Goal: Transaction & Acquisition: Purchase product/service

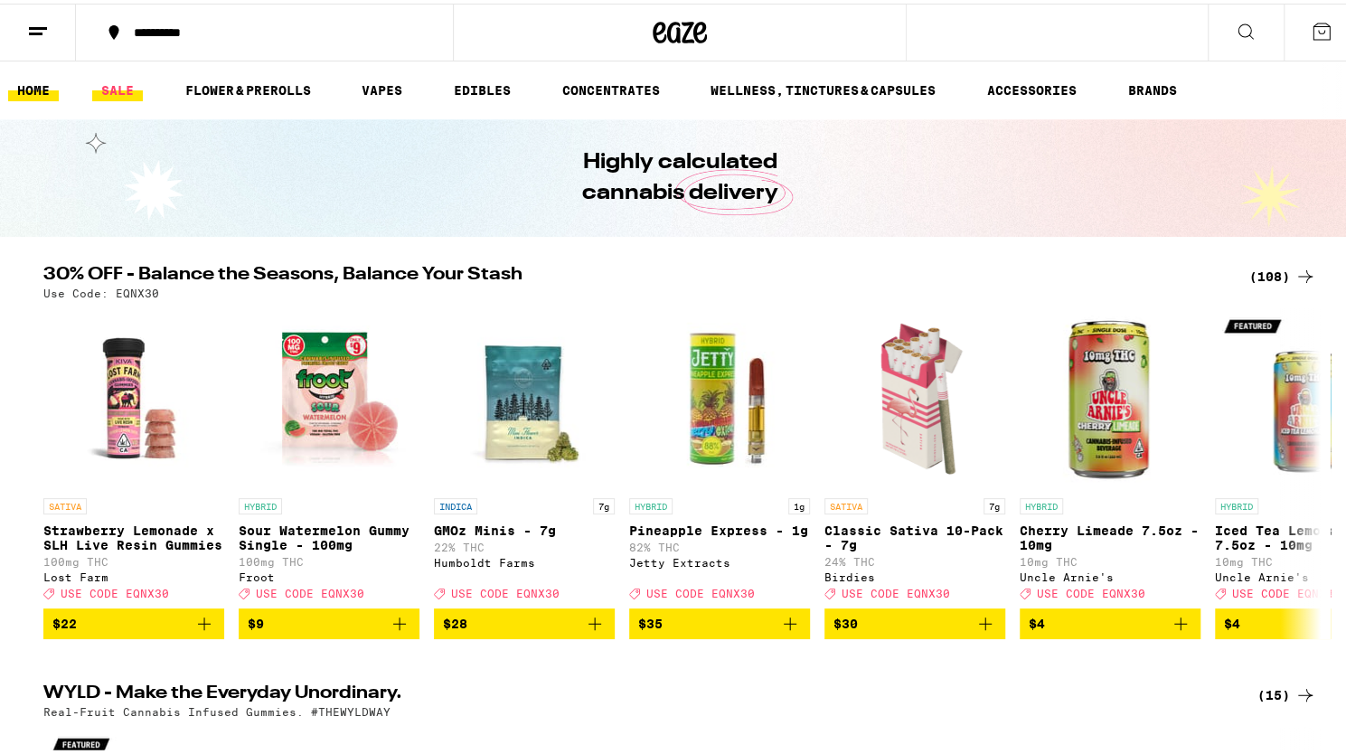
click at [123, 86] on link "SALE" at bounding box center [117, 87] width 51 height 22
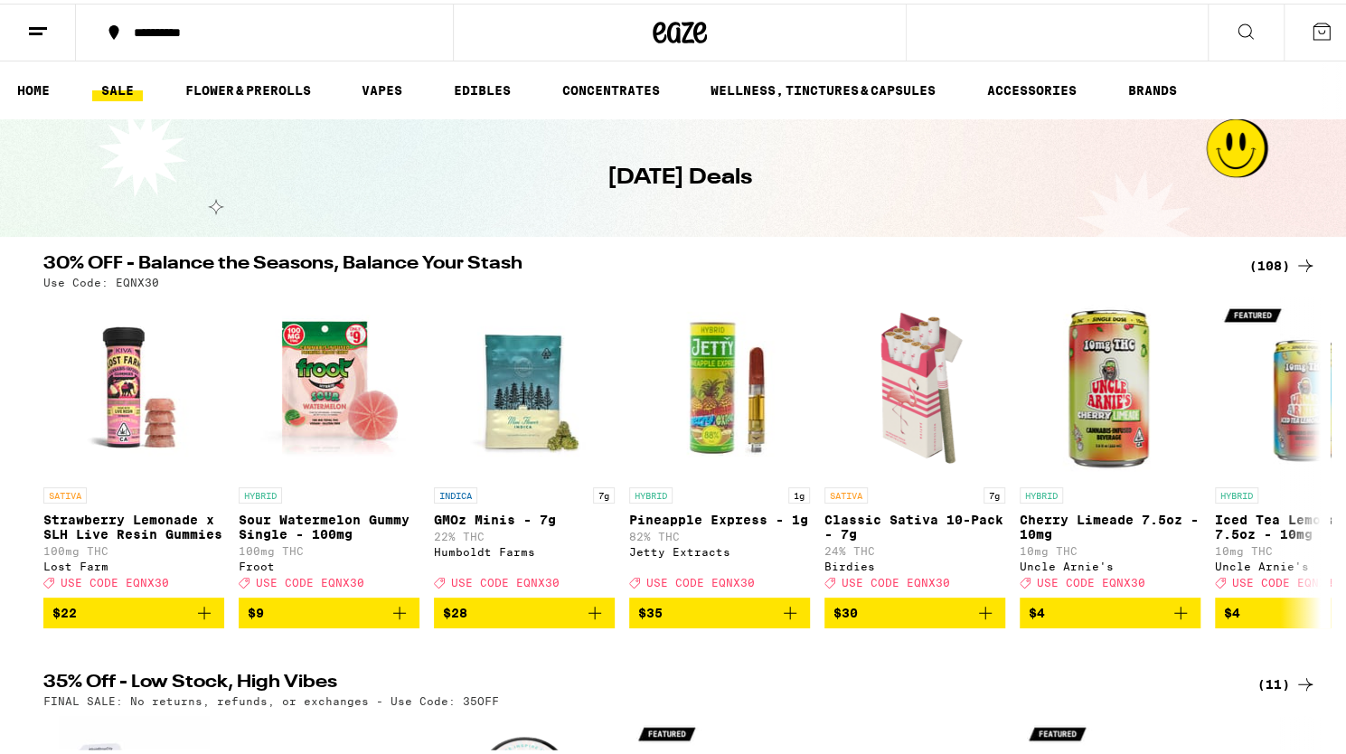
click at [1300, 263] on icon at bounding box center [1305, 262] width 22 height 22
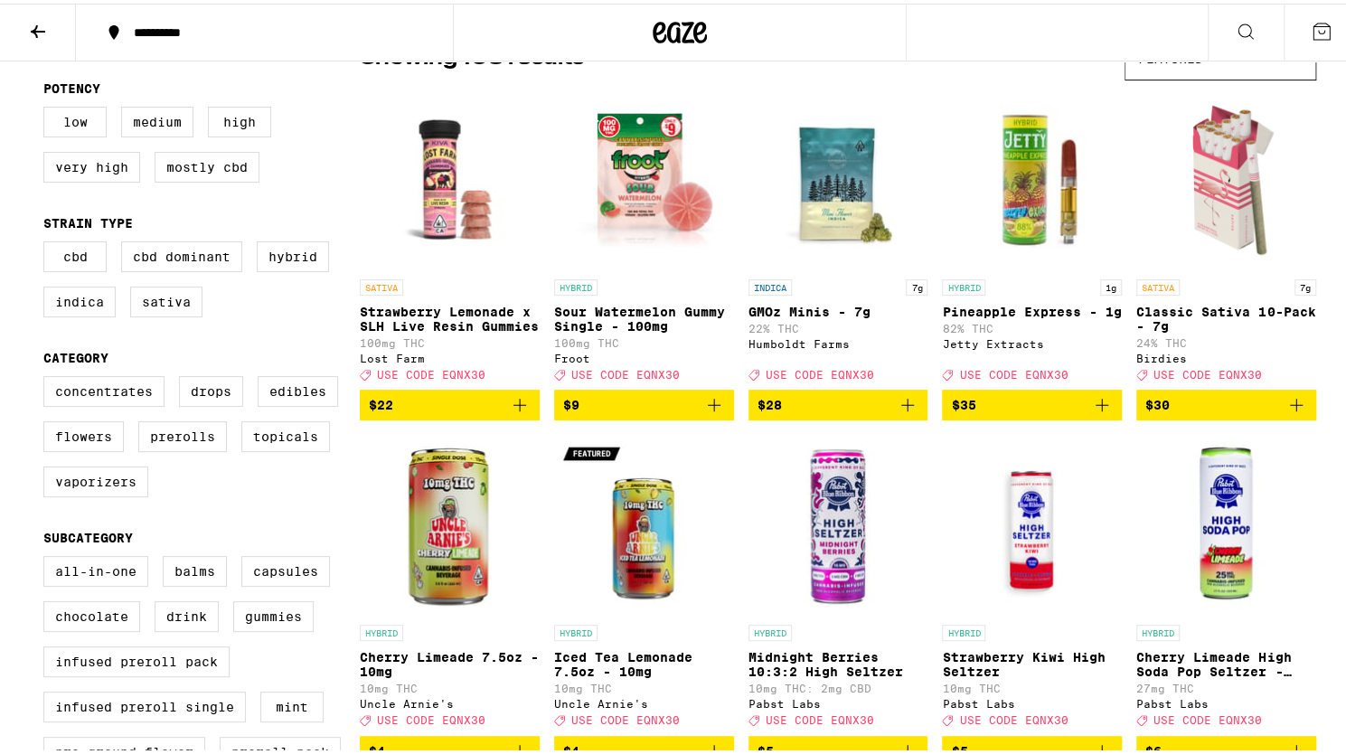
scroll to position [362, 0]
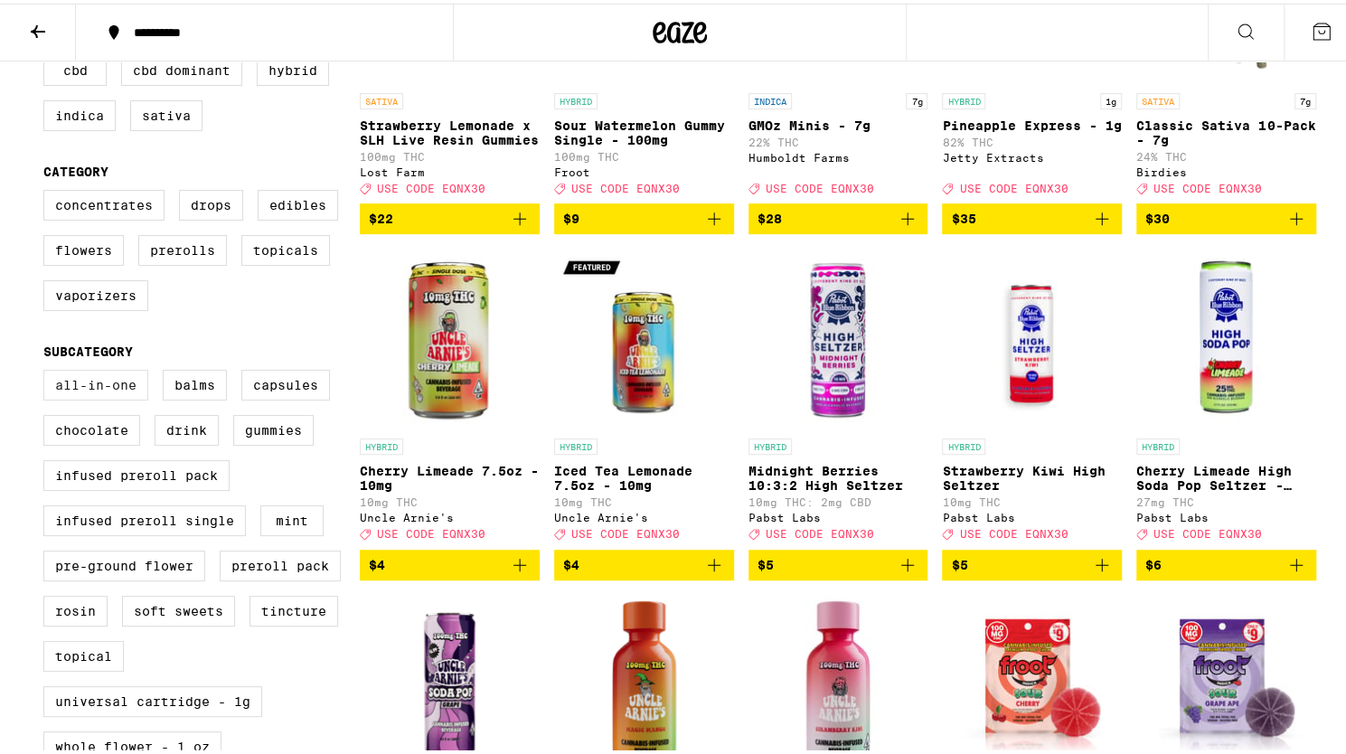
click at [108, 397] on label "All-In-One" at bounding box center [95, 381] width 105 height 31
click at [48, 370] on input "All-In-One" at bounding box center [47, 369] width 1 height 1
checkbox input "true"
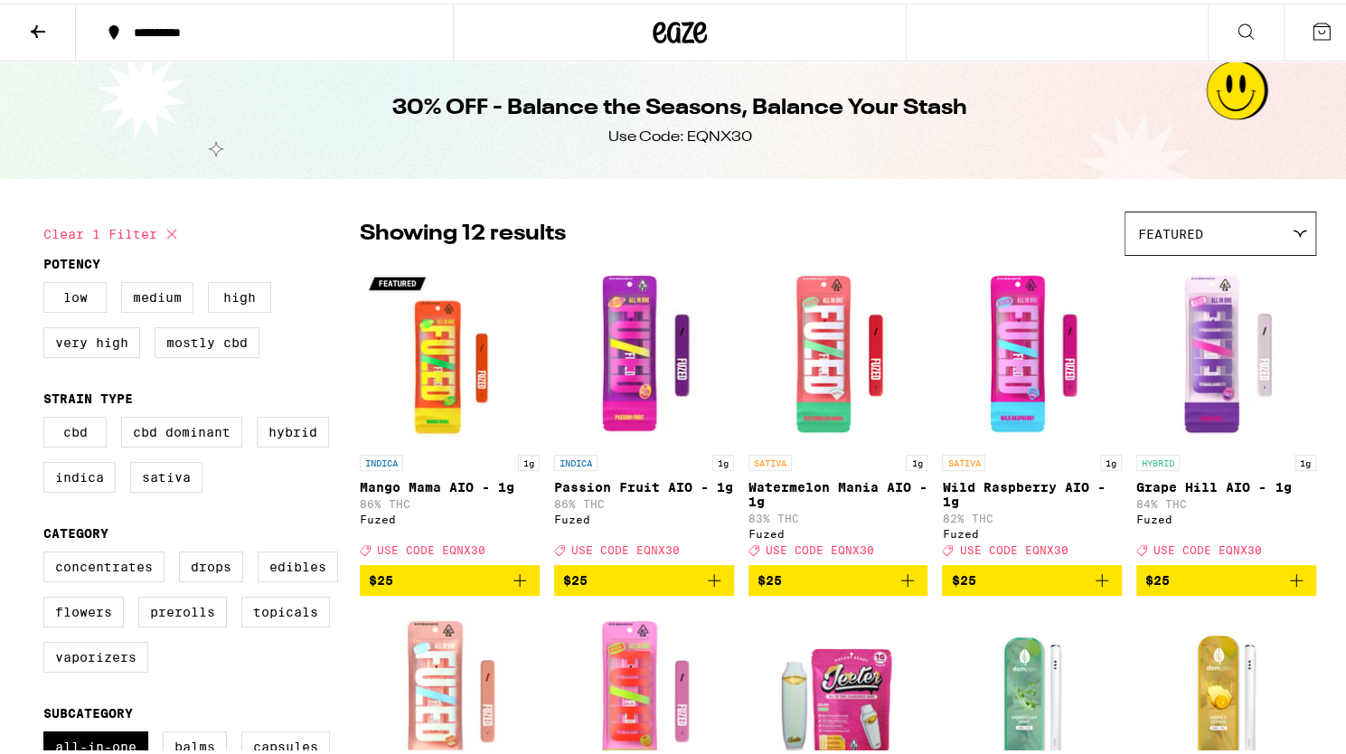
click at [512, 588] on icon "Add to bag" at bounding box center [520, 577] width 22 height 22
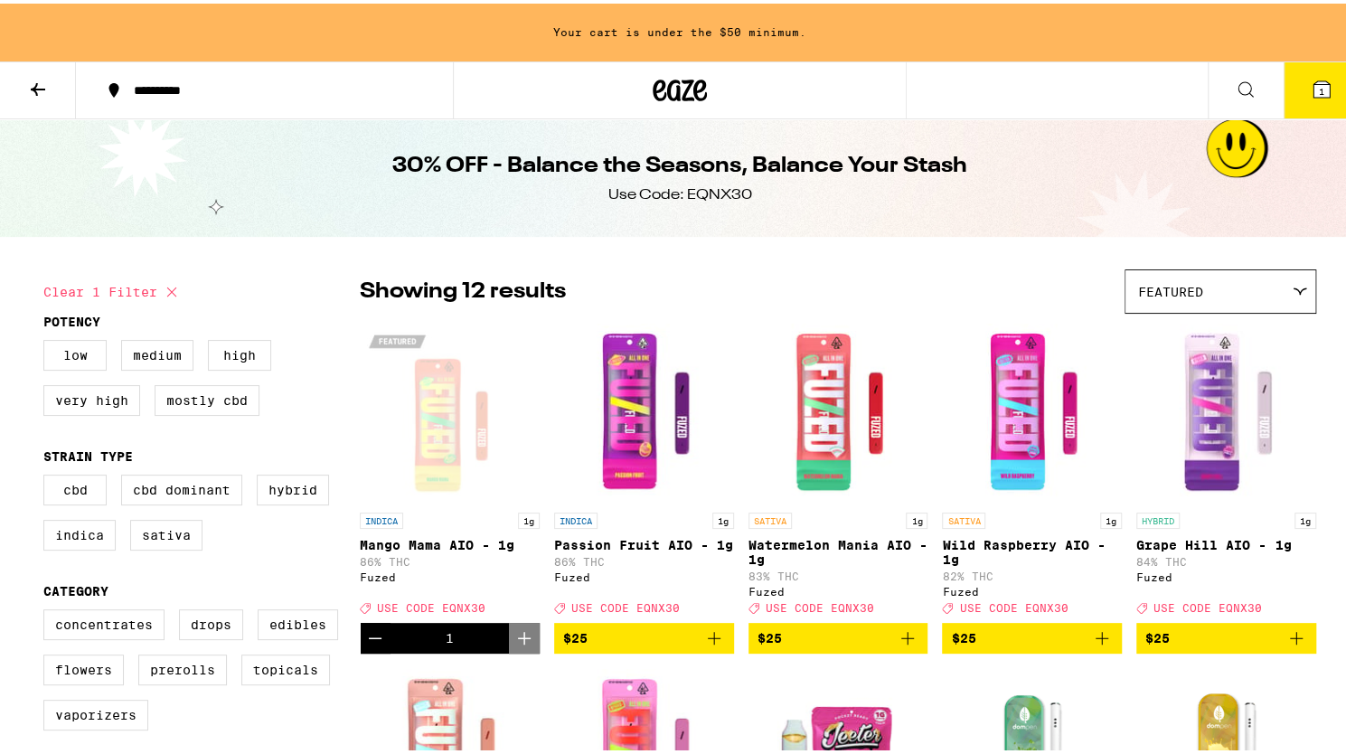
click at [512, 579] on div "Fuzed" at bounding box center [450, 574] width 180 height 12
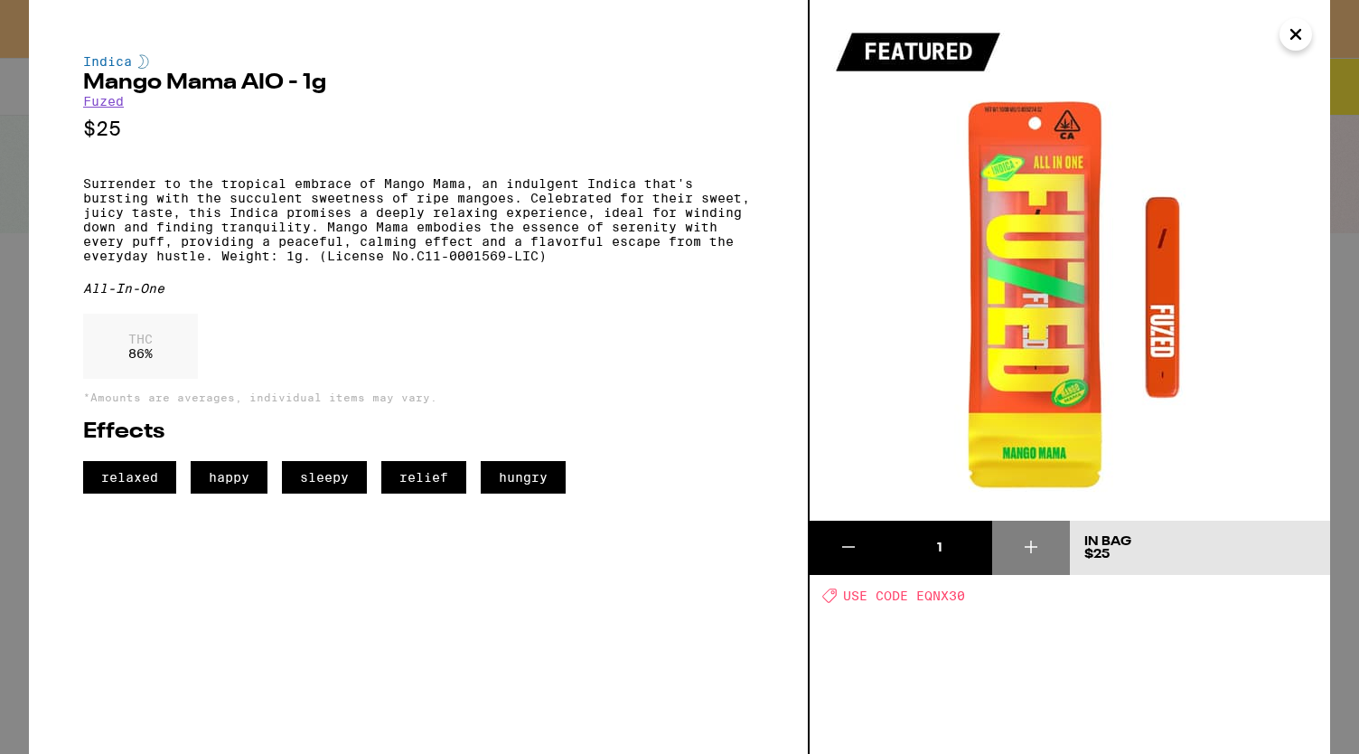
click at [1295, 35] on icon "Close" at bounding box center [1296, 34] width 9 height 9
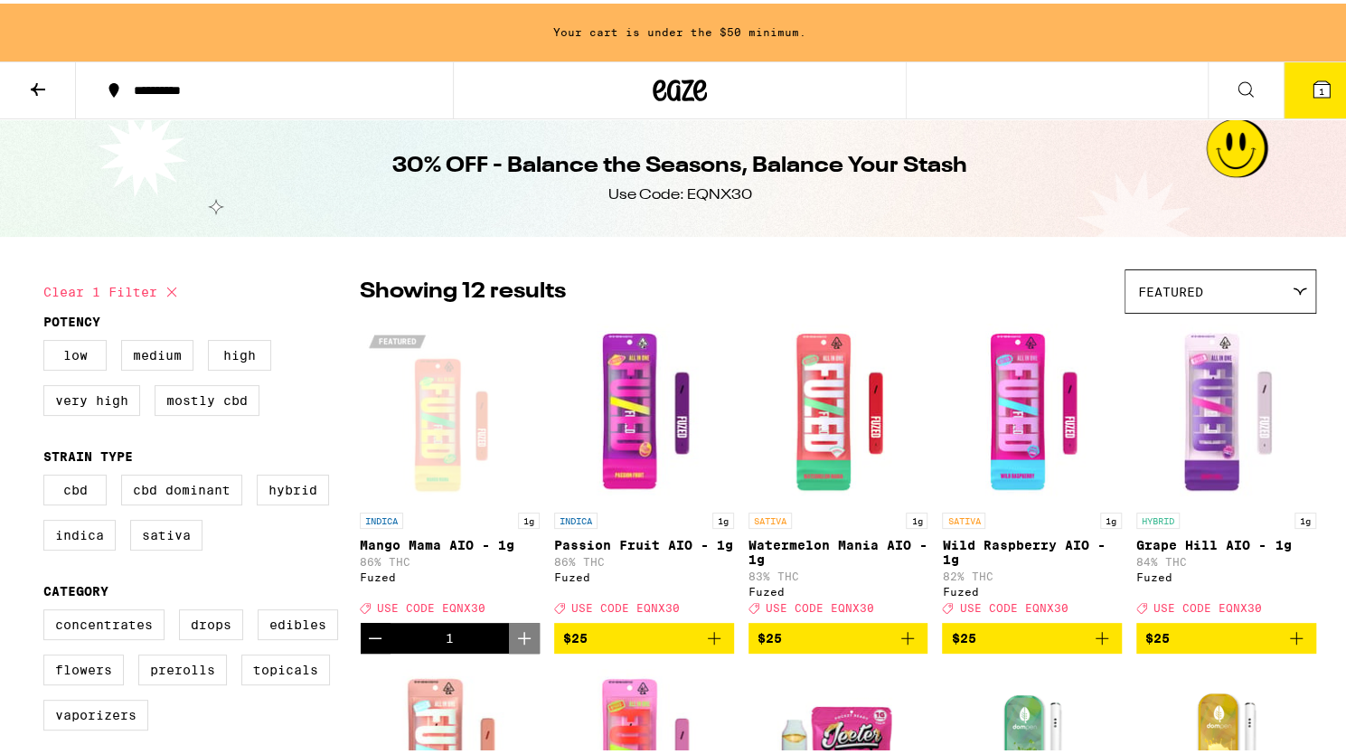
click at [714, 645] on icon "Add to bag" at bounding box center [714, 635] width 22 height 22
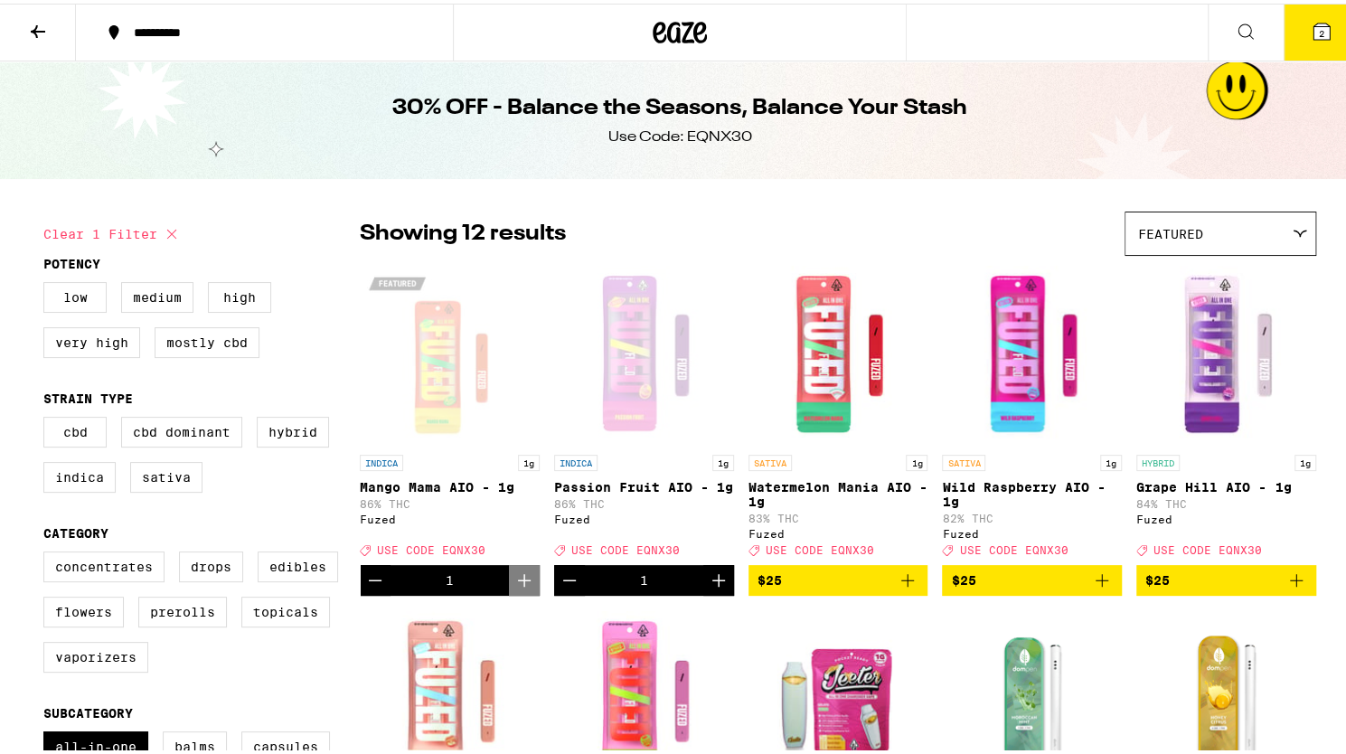
click at [709, 588] on icon "Increment" at bounding box center [719, 577] width 22 height 22
click at [1311, 32] on icon at bounding box center [1322, 28] width 22 height 22
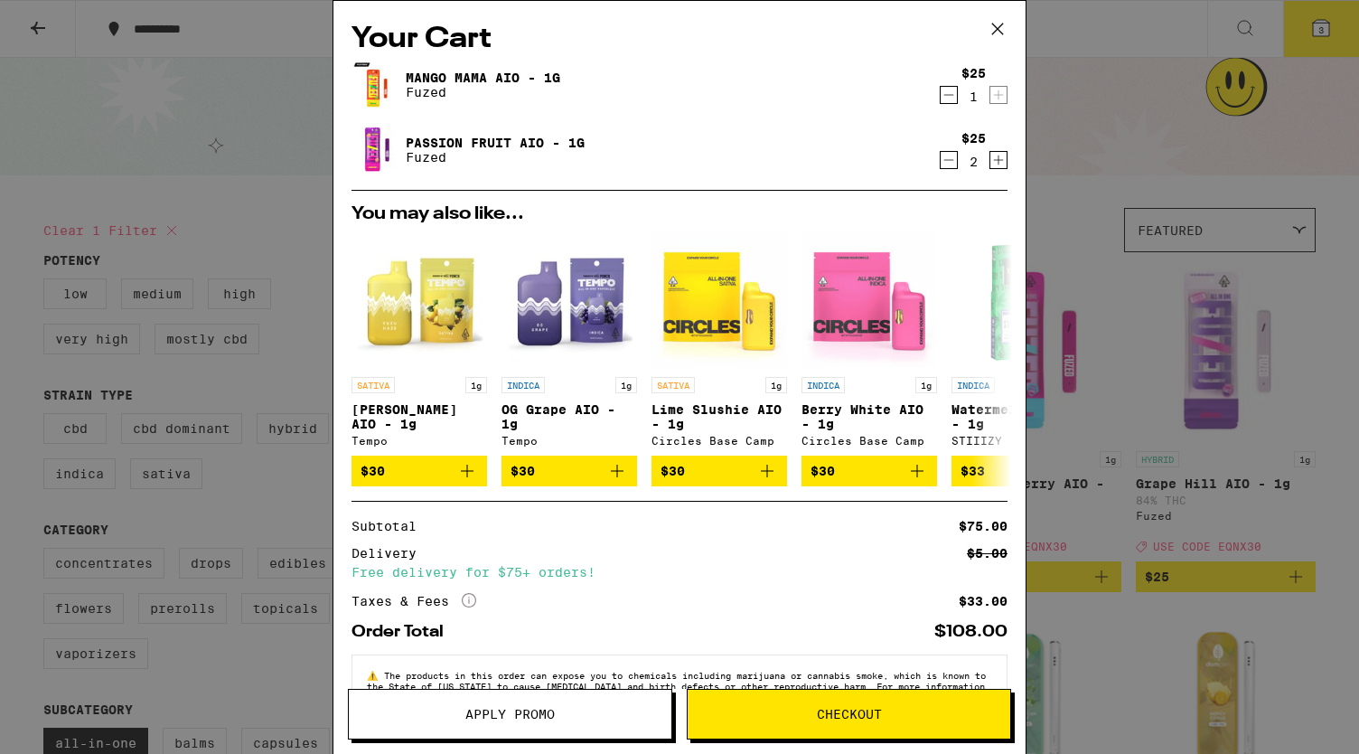
click at [526, 717] on span "Apply Promo" at bounding box center [510, 714] width 89 height 13
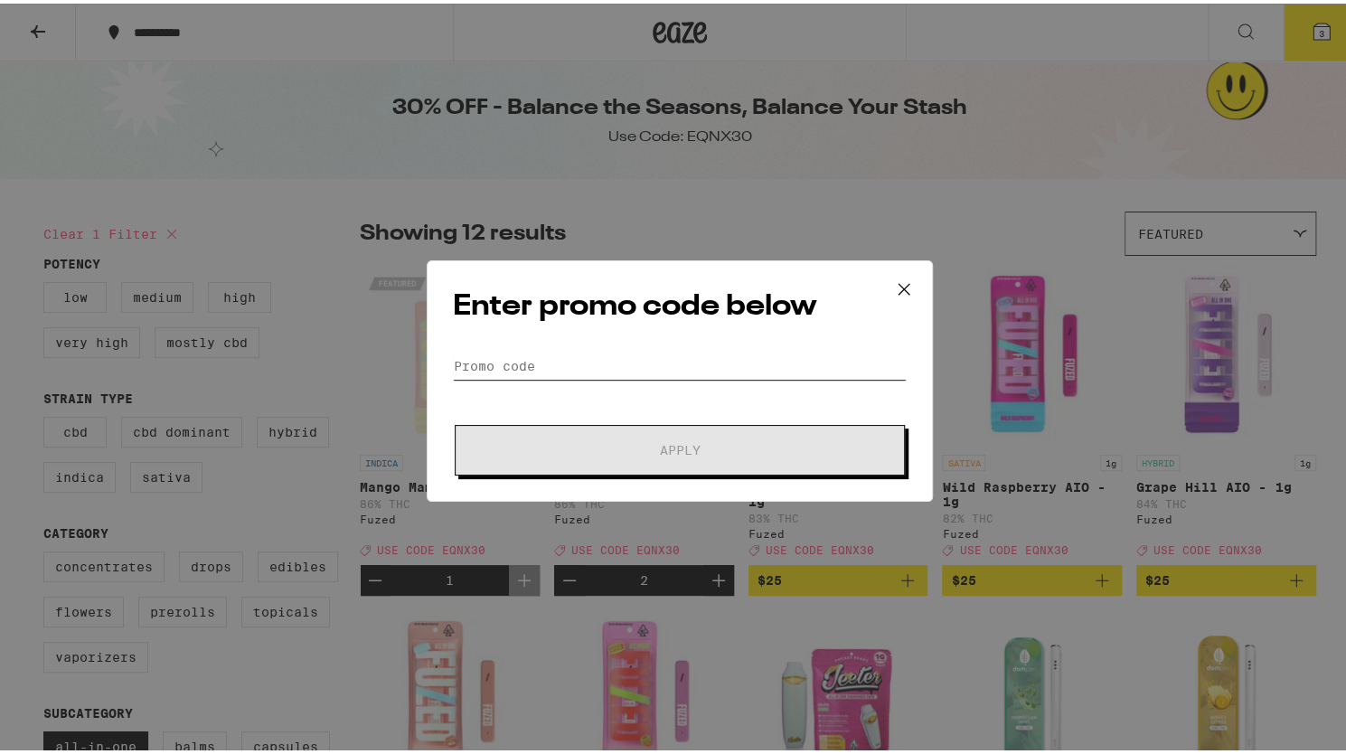
click at [654, 364] on input "Promo Code" at bounding box center [680, 362] width 454 height 27
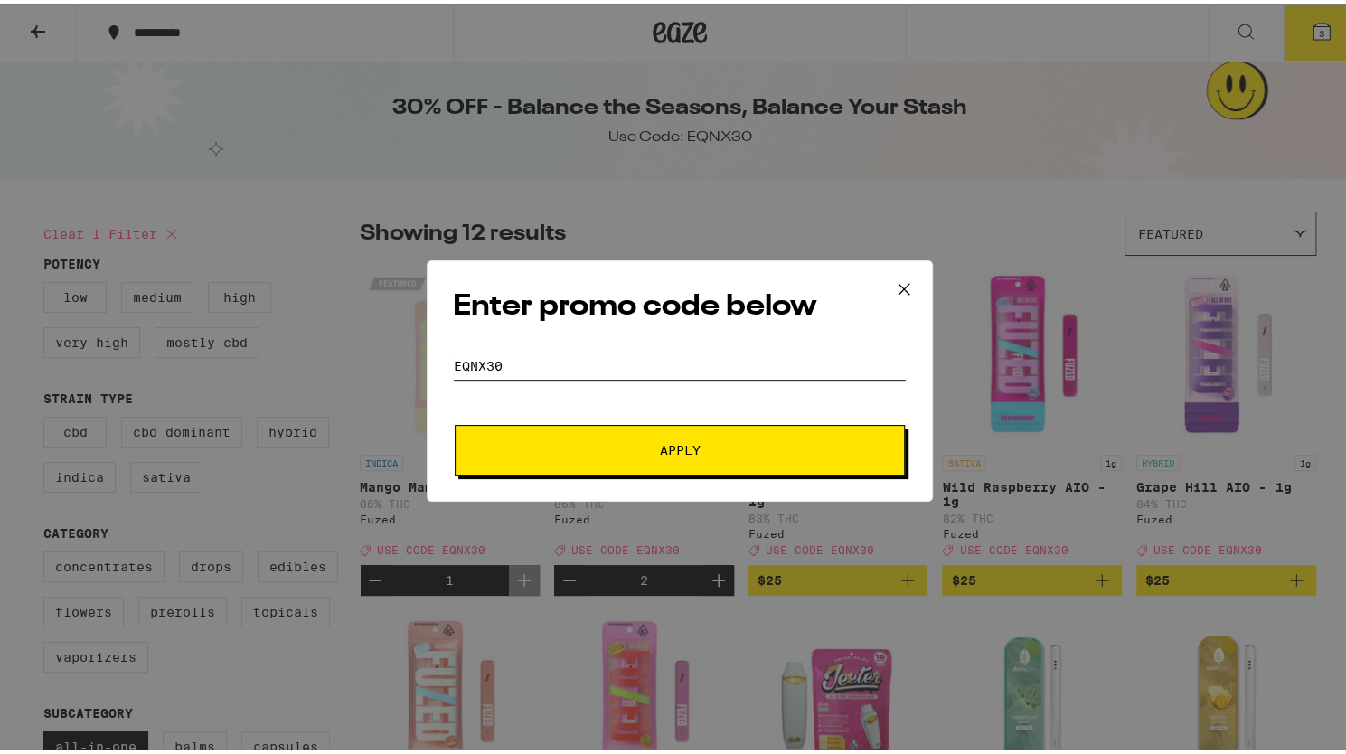
type input "EQNX30"
click at [584, 452] on button "Apply" at bounding box center [680, 446] width 450 height 51
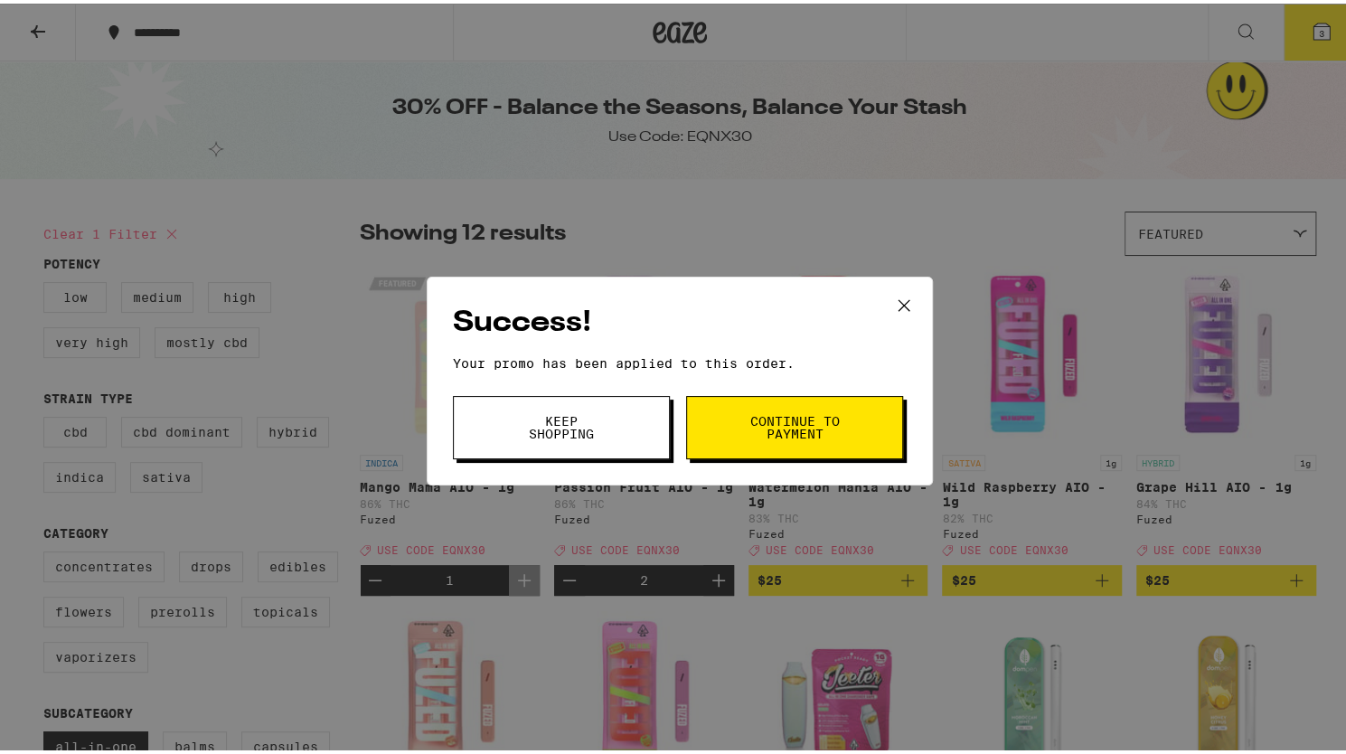
click at [732, 437] on button "Continue to payment" at bounding box center [794, 423] width 217 height 63
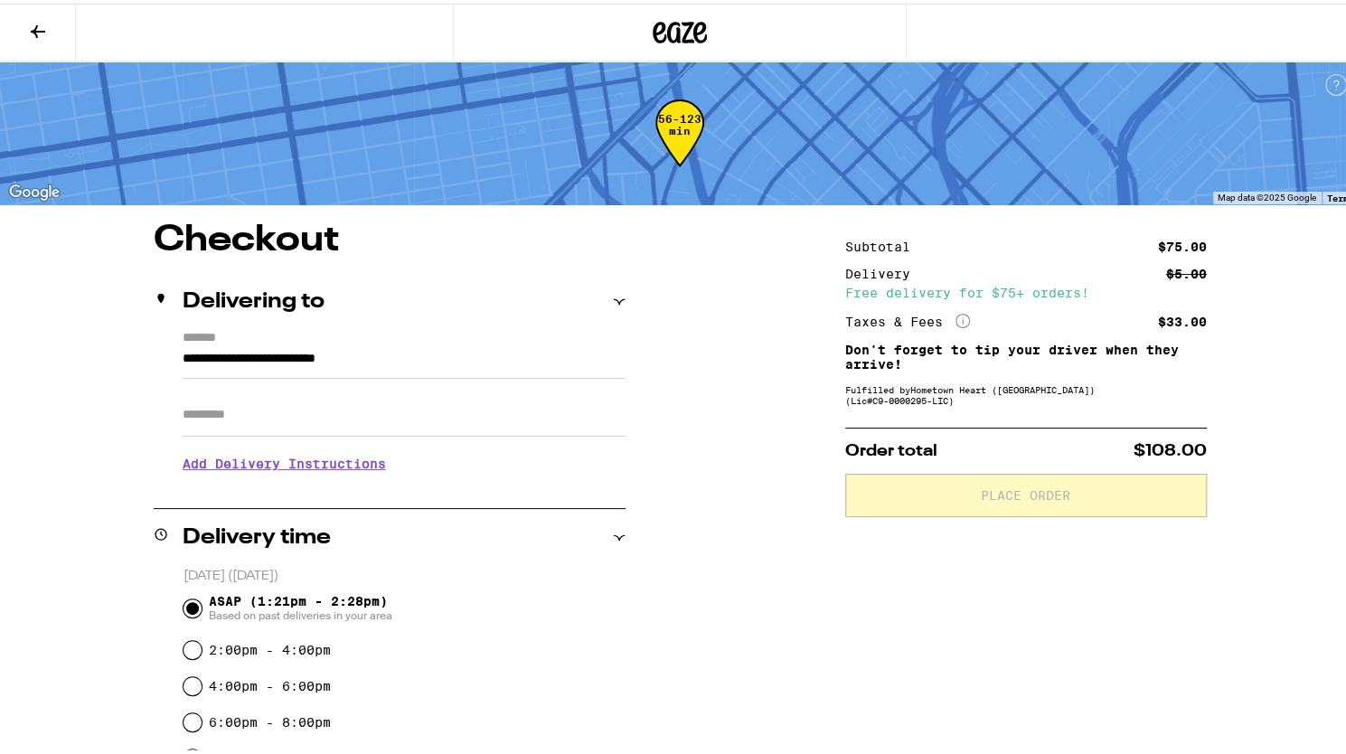
click at [293, 433] on input "Apt/Suite" at bounding box center [404, 411] width 443 height 43
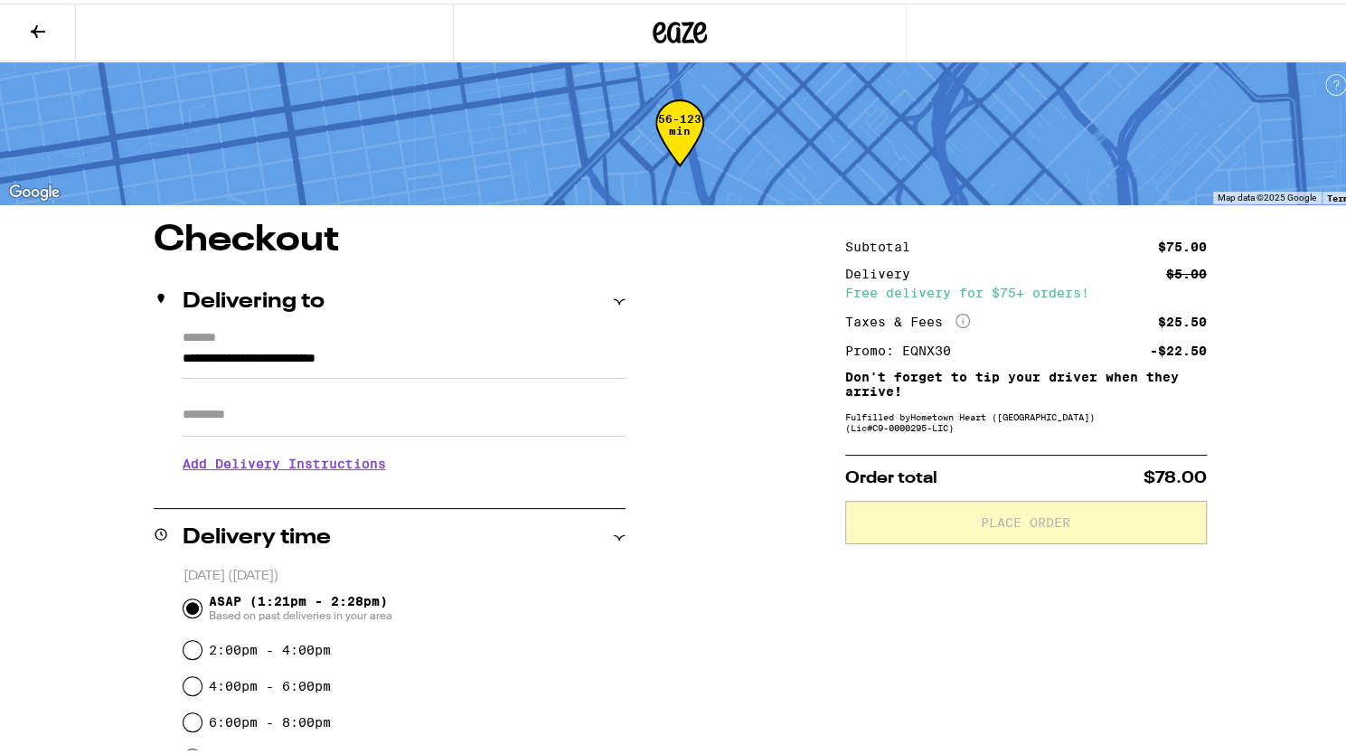
type input "***"
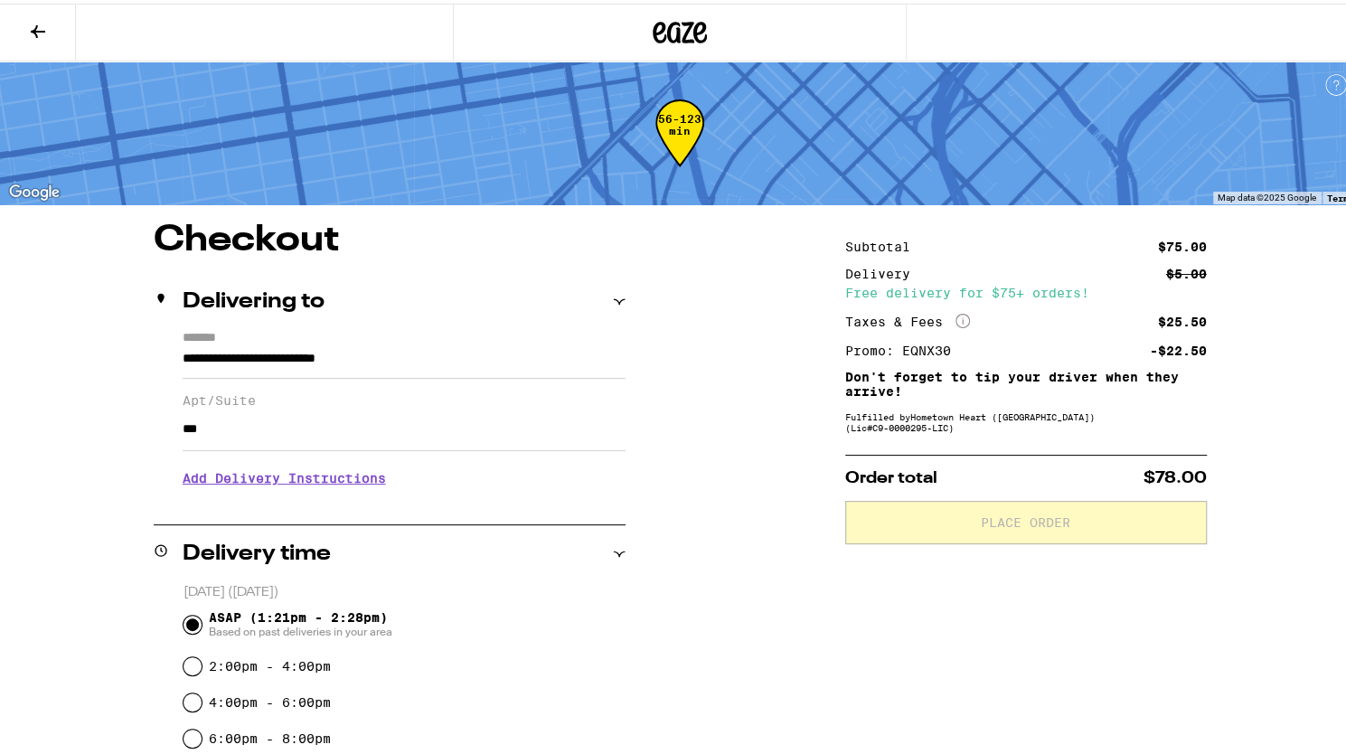
click at [271, 472] on h3 "Add Delivery Instructions" at bounding box center [404, 475] width 443 height 42
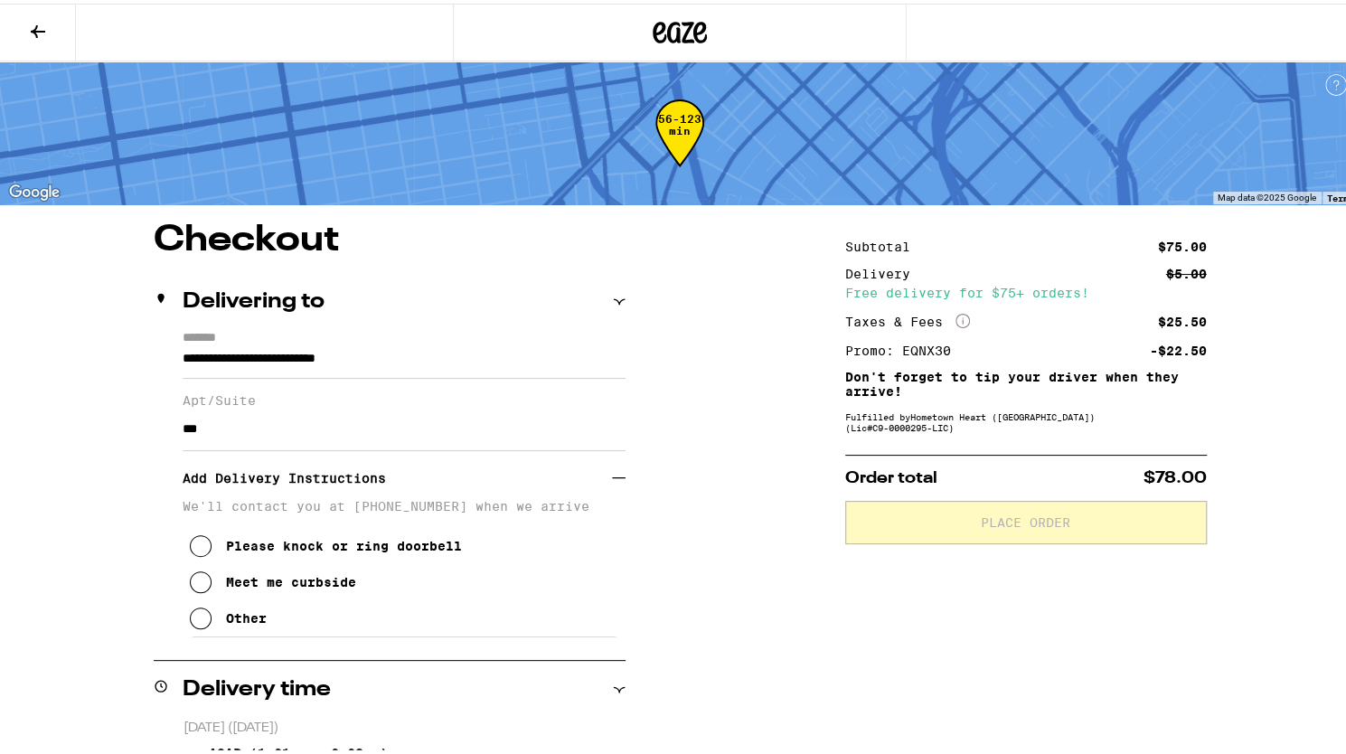
click at [219, 619] on button "Other" at bounding box center [228, 615] width 77 height 36
click at [295, 661] on textarea "Enter any other delivery instructions you want driver to know" at bounding box center [404, 675] width 430 height 85
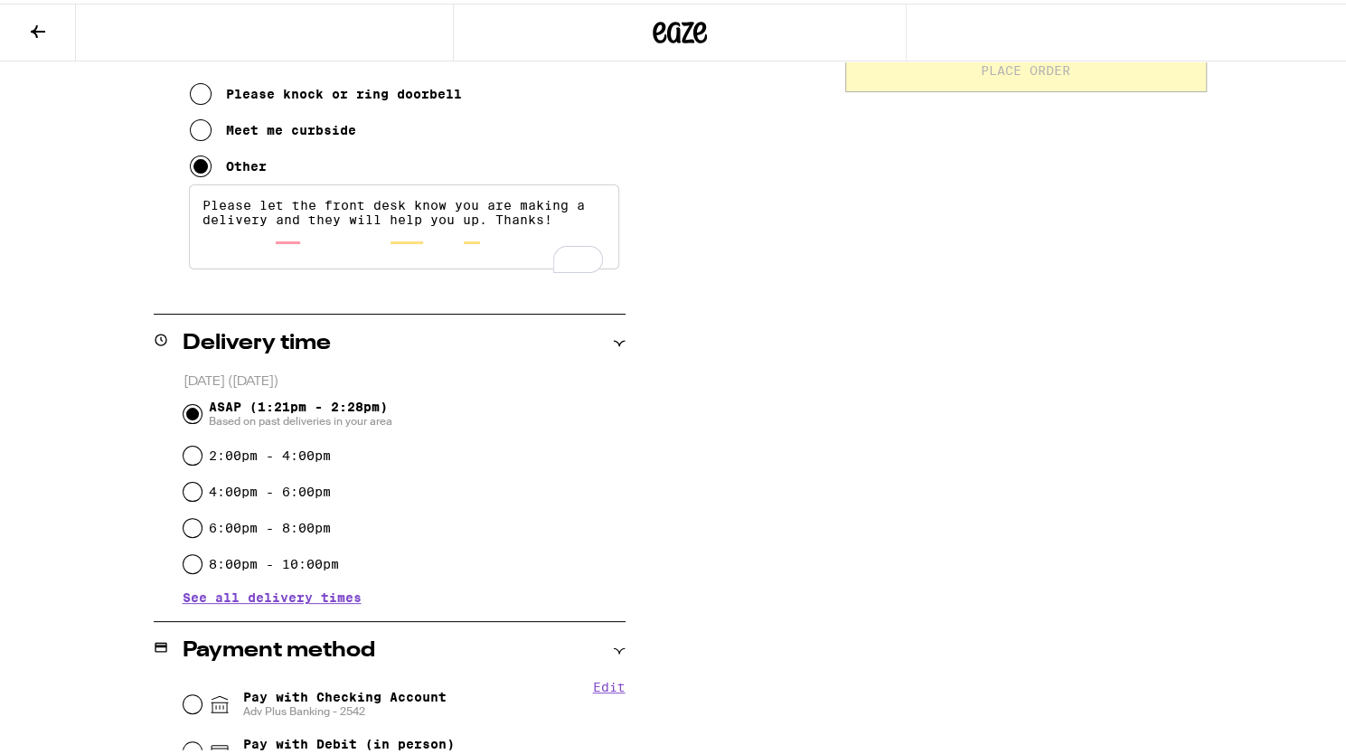
scroll to position [633, 0]
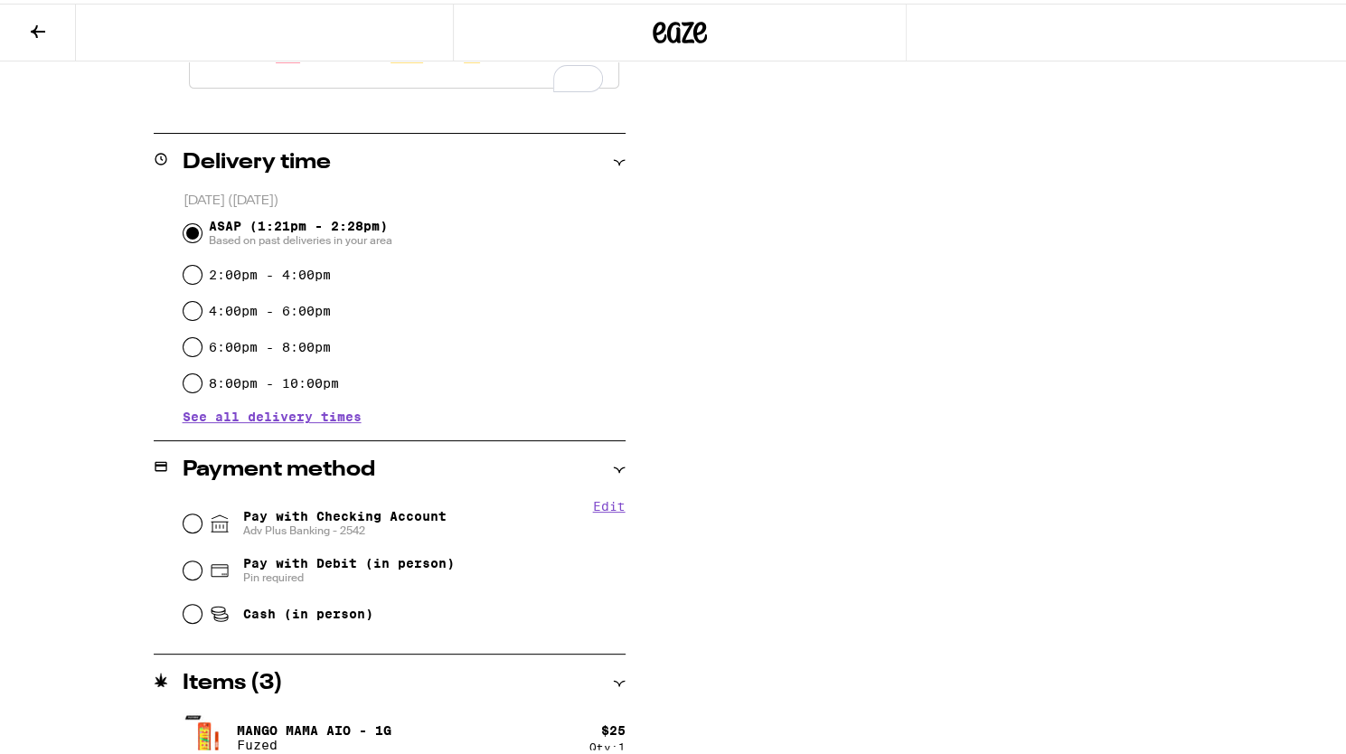
type textarea "Please let the front desk know you are making a delivery and they will help you…"
click at [183, 504] on div "Pay with Checking Account Adv Plus Banking - 2542" at bounding box center [404, 519] width 442 height 47
drag, startPoint x: 165, startPoint y: 524, endPoint x: 185, endPoint y: 524, distance: 19.9
click at [174, 523] on div "Edit Pay with Checking Account Adv Plus Banking - 2542 Pay with Debit (in perso…" at bounding box center [390, 562] width 472 height 135
click at [185, 524] on input "Pay with Checking Account Adv Plus Banking - 2542" at bounding box center [192, 520] width 18 height 18
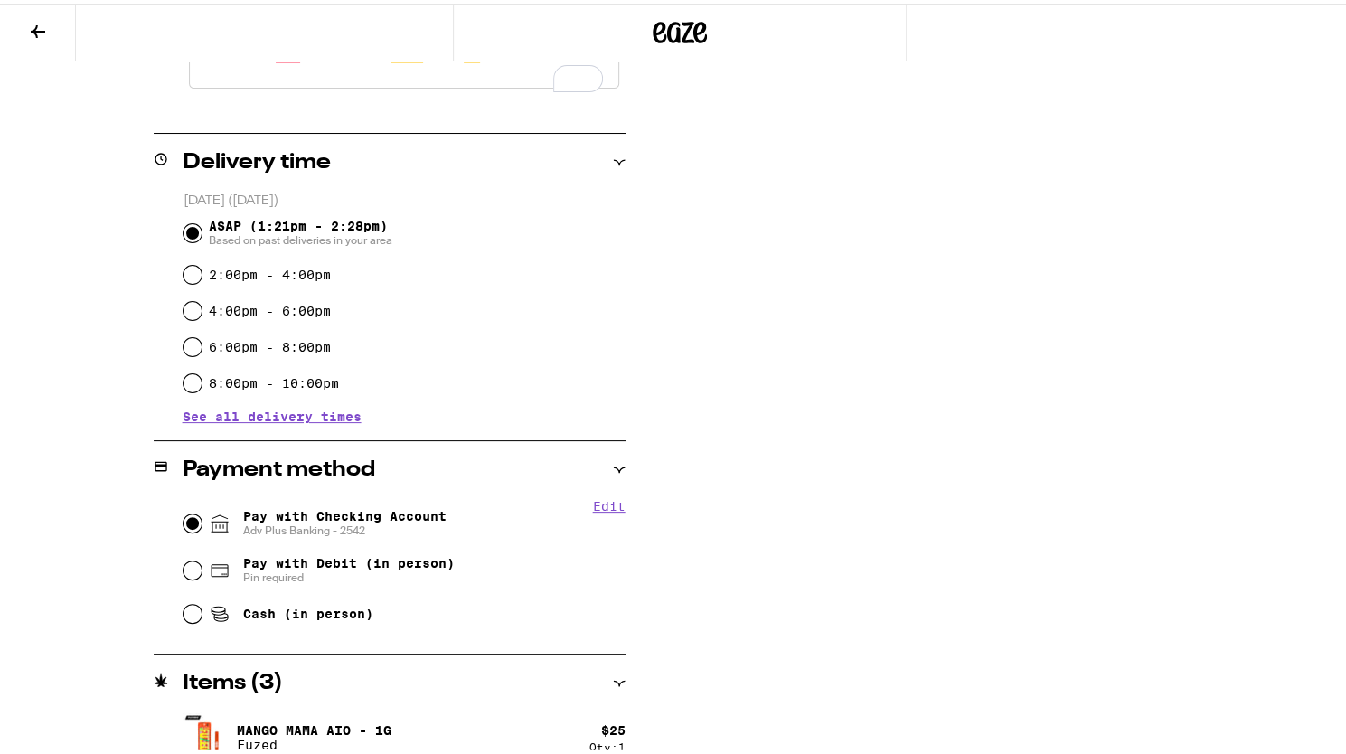
radio input "true"
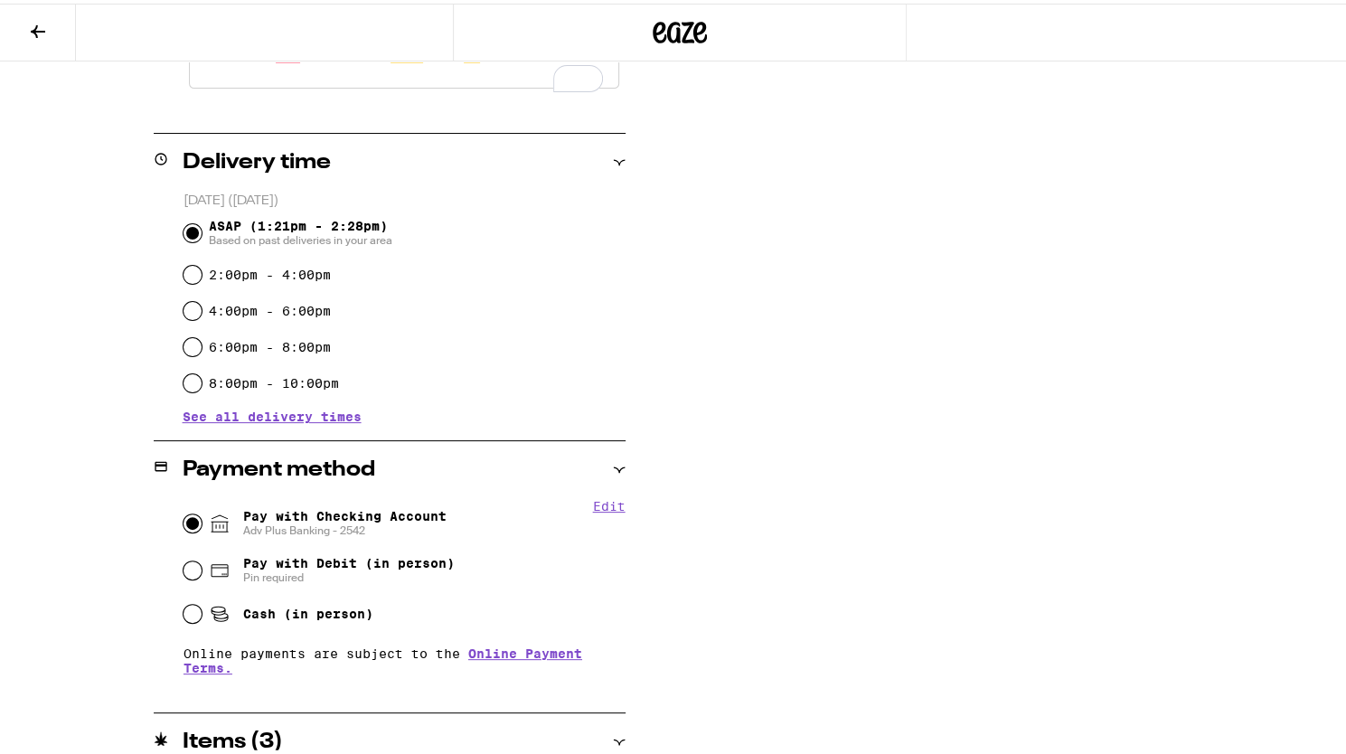
click at [145, 531] on div "**********" at bounding box center [680, 242] width 1302 height 1312
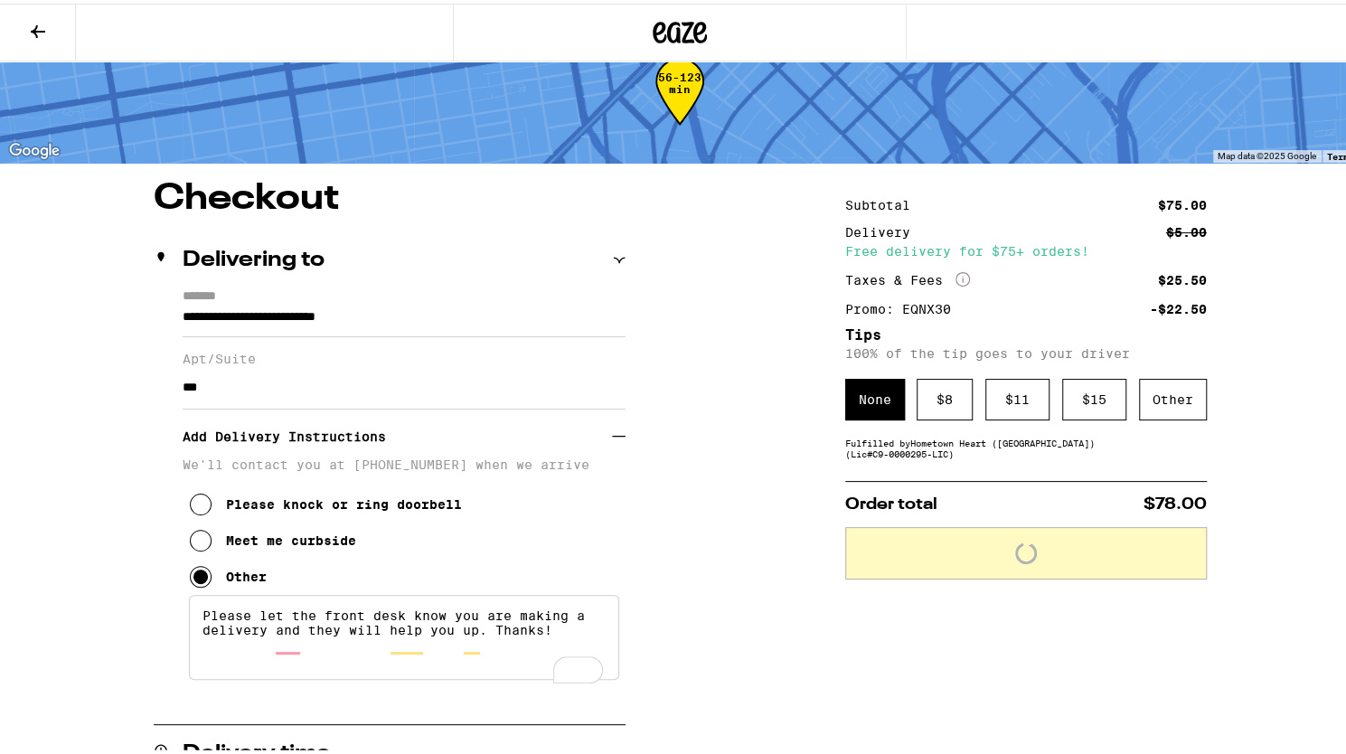
scroll to position [0, 0]
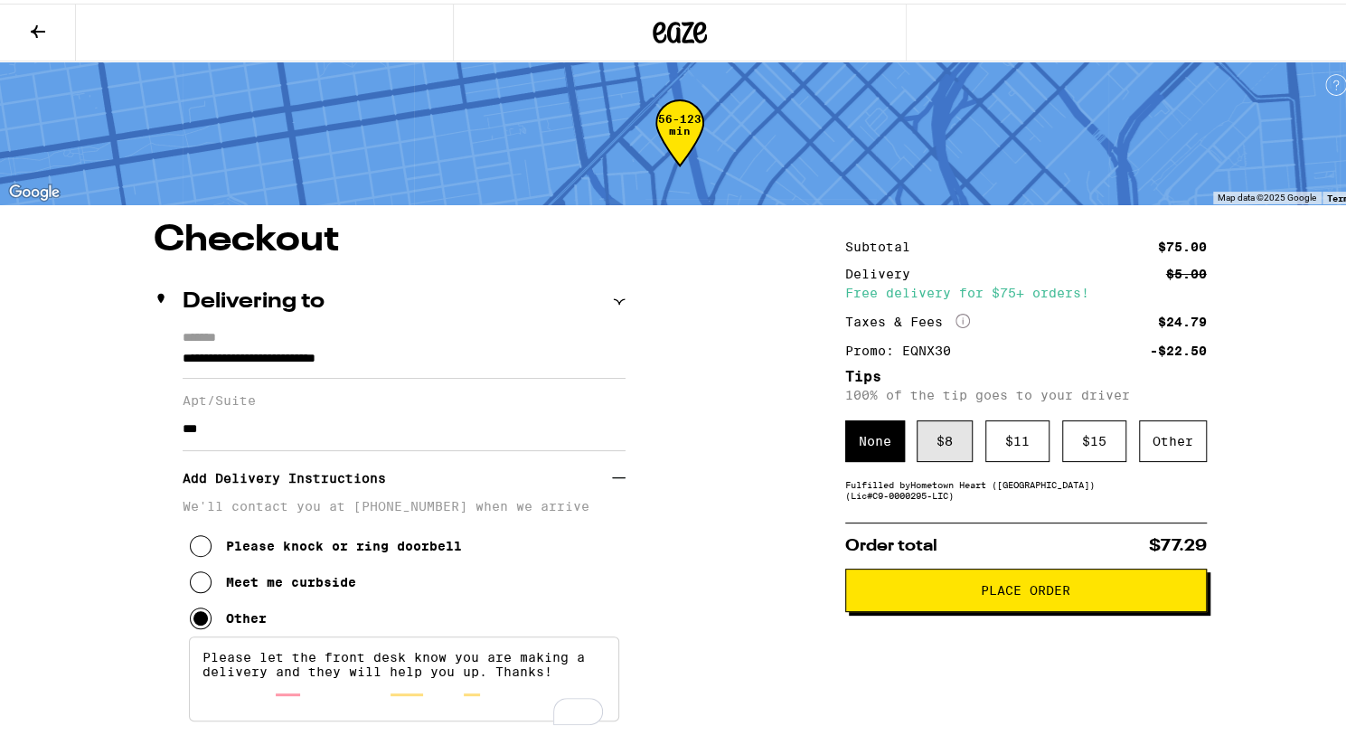
click at [944, 446] on div "$ 8" at bounding box center [945, 438] width 56 height 42
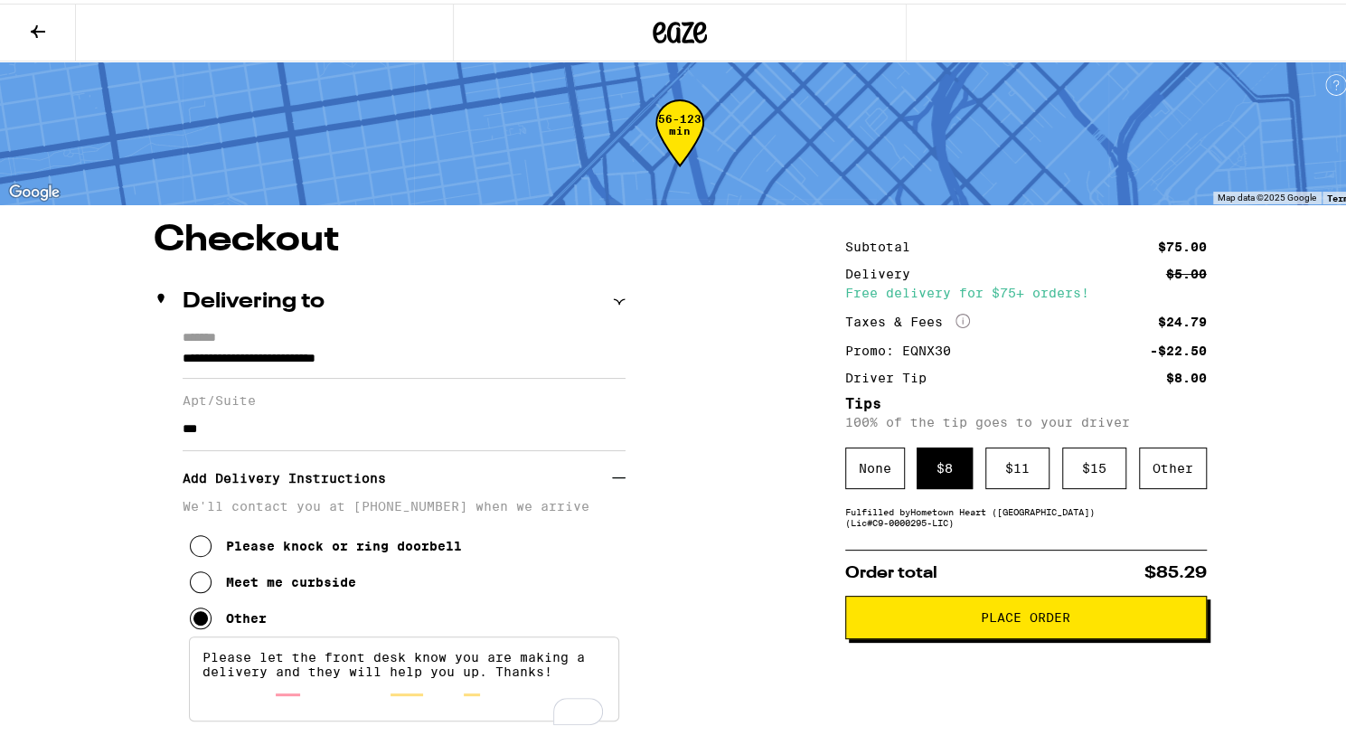
click at [955, 321] on icon at bounding box center [962, 317] width 14 height 14
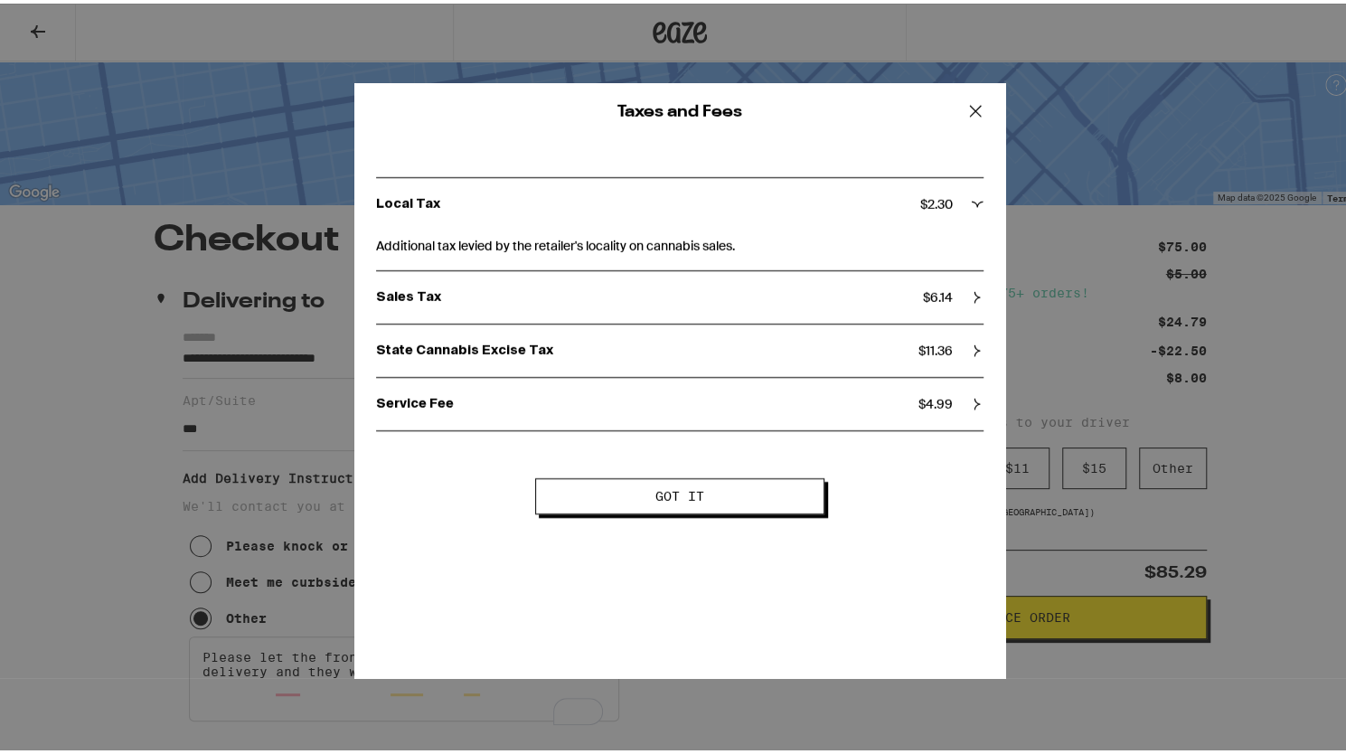
click at [965, 106] on icon at bounding box center [975, 107] width 27 height 27
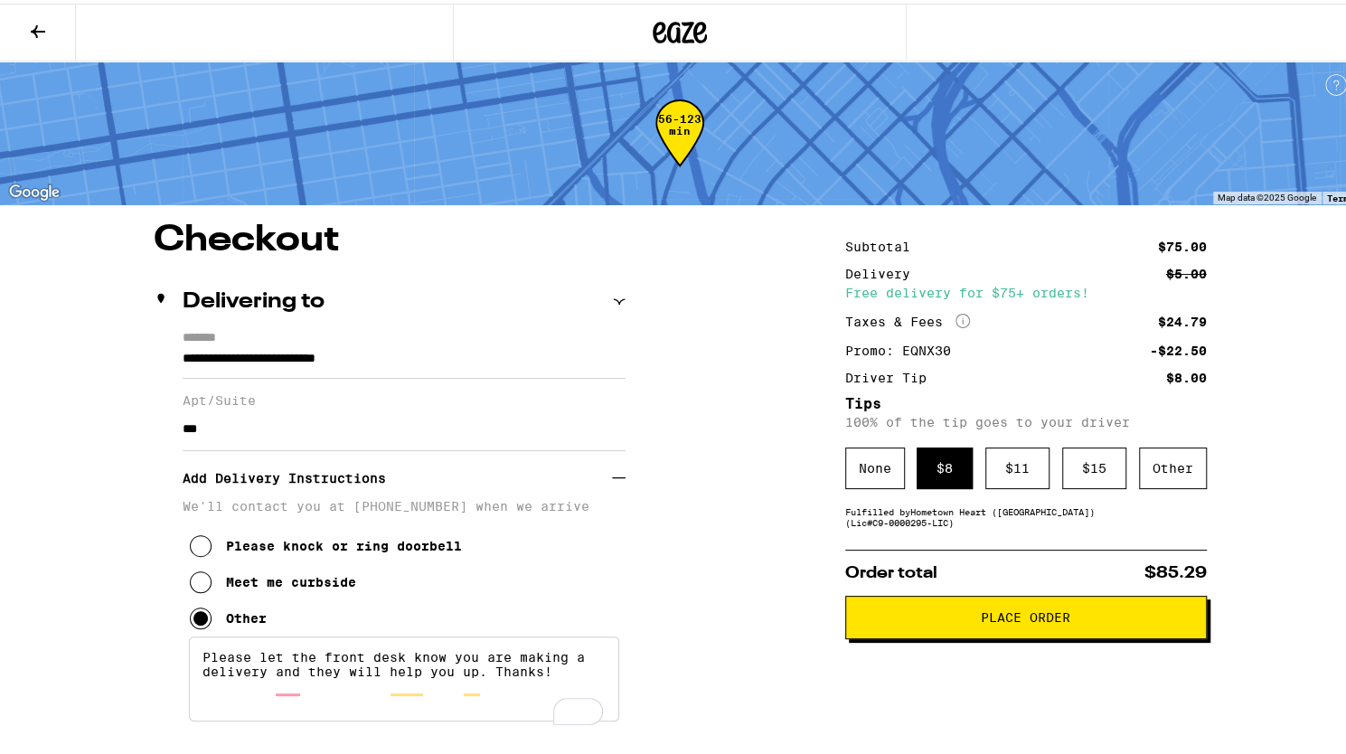
click at [982, 619] on span "Place Order" at bounding box center [1025, 613] width 89 height 13
